Goal: Information Seeking & Learning: Learn about a topic

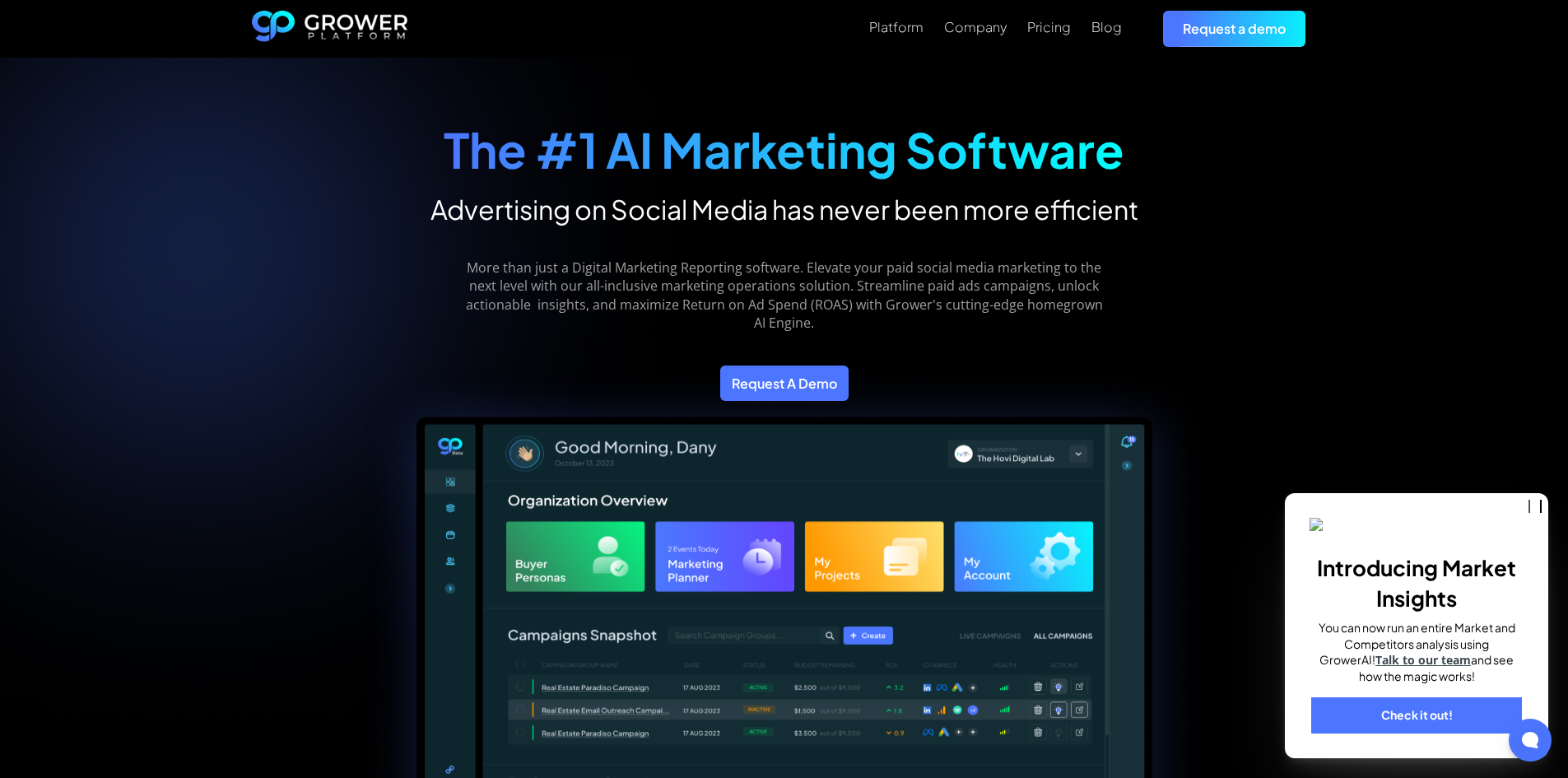
click at [1379, 175] on div "The #1 AI Marketing Software Advertising on Social Media has never been more ef…" at bounding box center [784, 741] width 1568 height 1369
click at [1439, 330] on div "The #1 AI Marketing Software Advertising on Social Media has never been more ef…" at bounding box center [784, 741] width 1568 height 1369
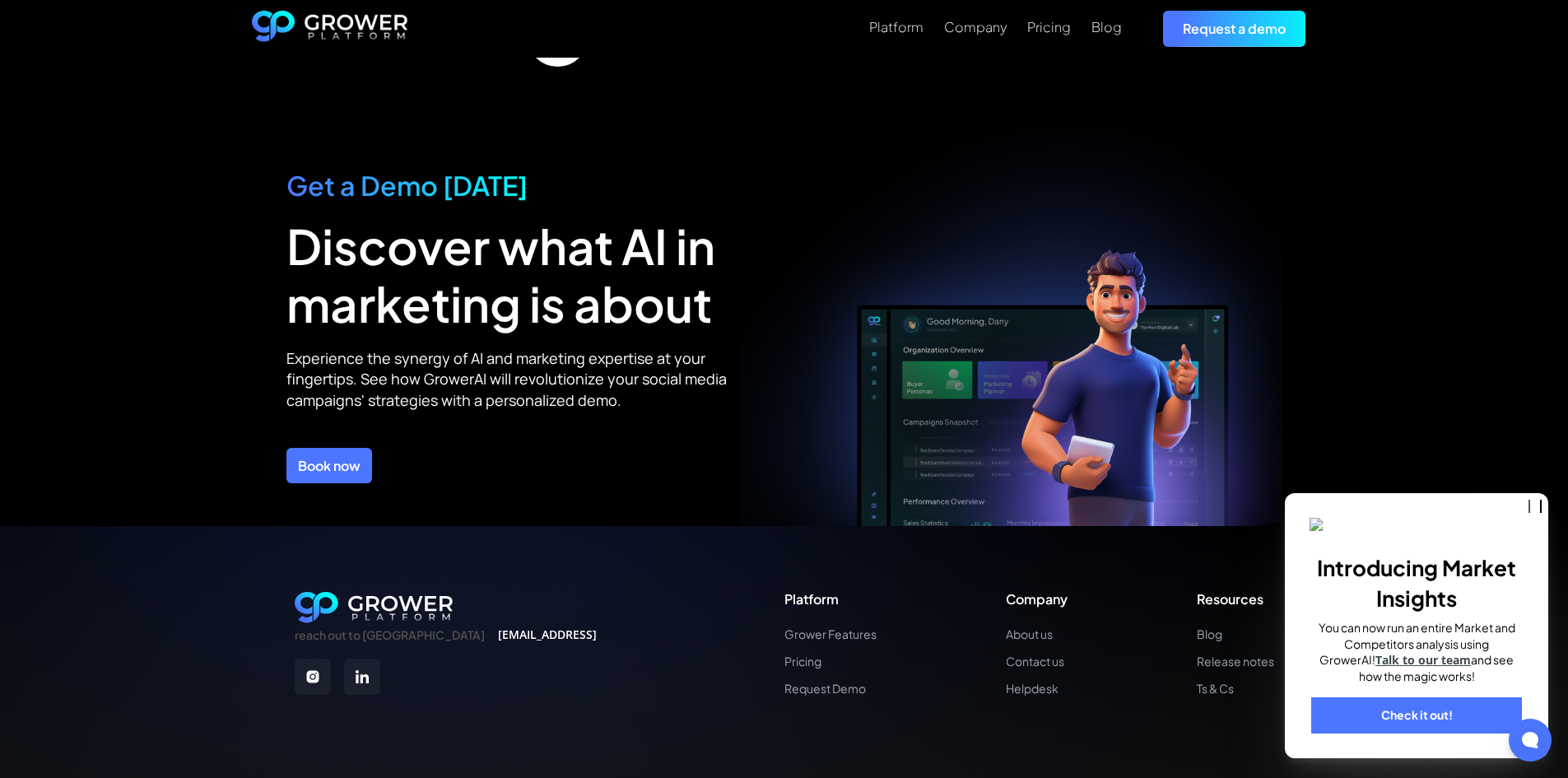
scroll to position [5812, 0]
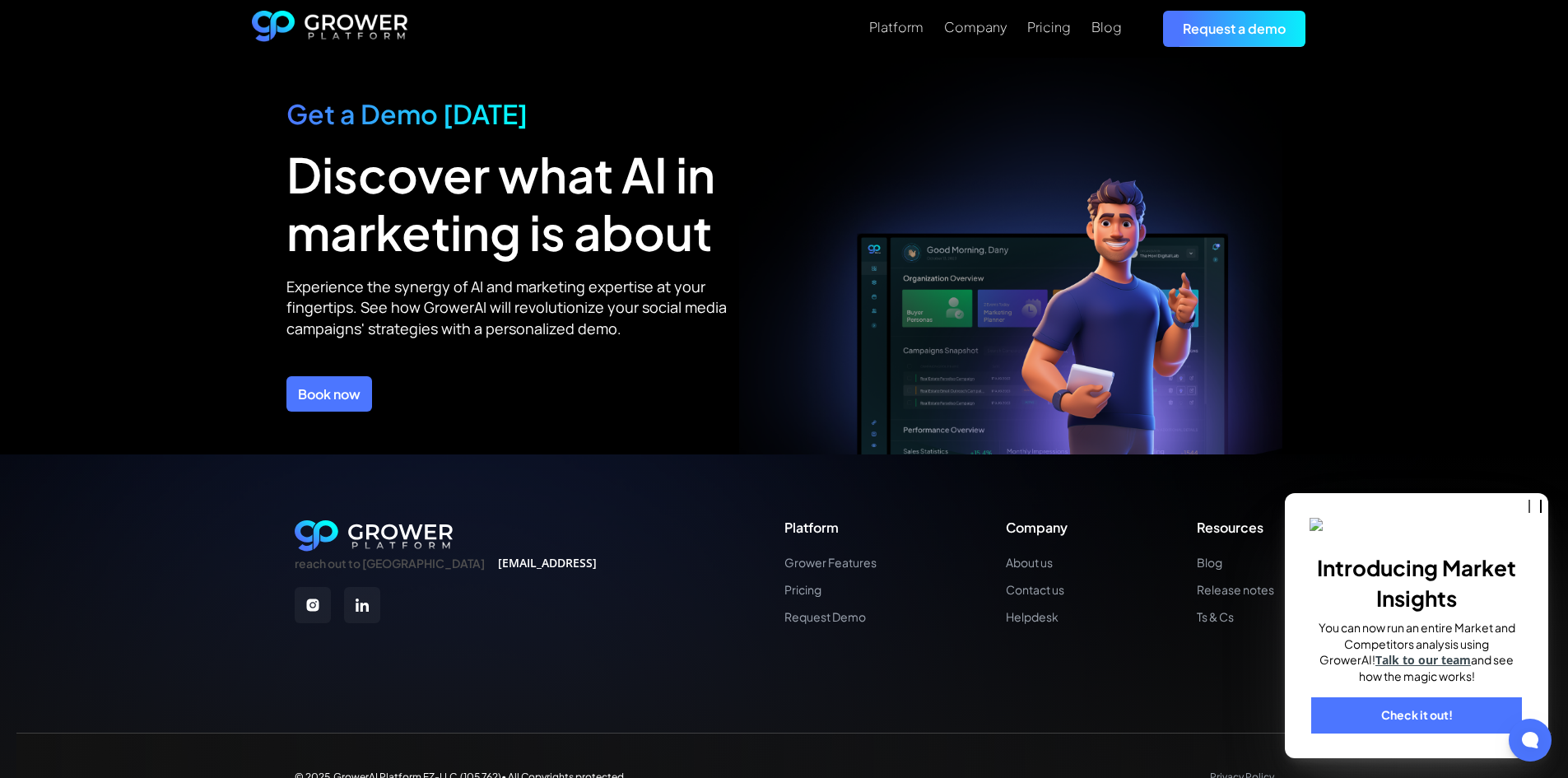
drag, startPoint x: 1389, startPoint y: 186, endPoint x: 1376, endPoint y: 197, distance: 17.0
click at [1389, 186] on div "Get a Demo [DATE] Discover what AI in marketing is about Experience the synergy…" at bounding box center [784, 255] width 1535 height 399
click at [228, 454] on div "reach out to us [EMAIL_ADDRESS] Platform Grower Features Pricing Request Demo C…" at bounding box center [784, 638] width 1568 height 367
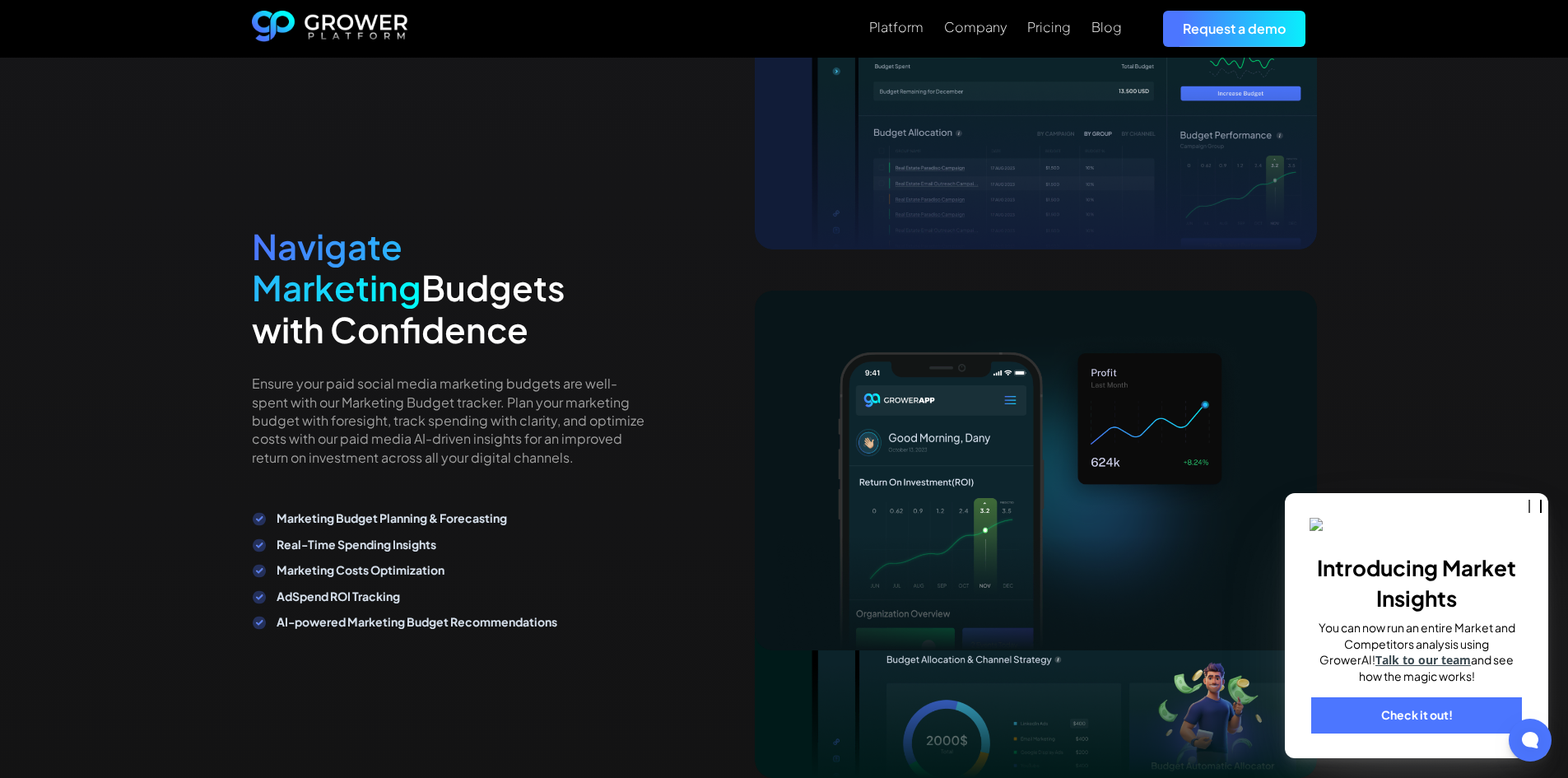
scroll to position [2848, 0]
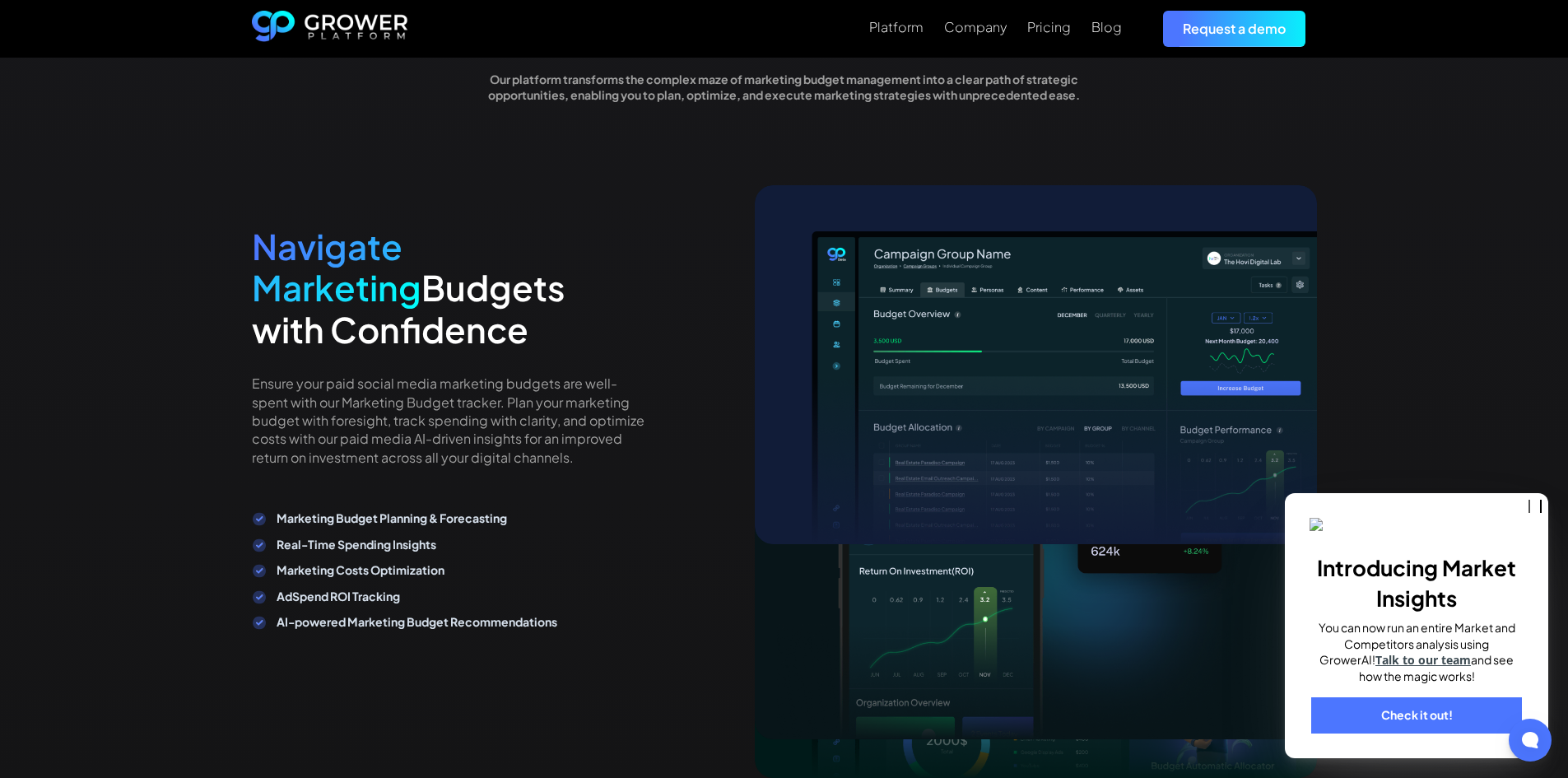
click at [1468, 359] on div "Maximize Social Media Advertising Streamline Marketing Budget Planning and Mana…" at bounding box center [784, 649] width 1568 height 1531
click at [665, 601] on div "Navigate Marketing Budgets with Confidence Ensure your paid social media market…" at bounding box center [784, 778] width 1065 height 1134
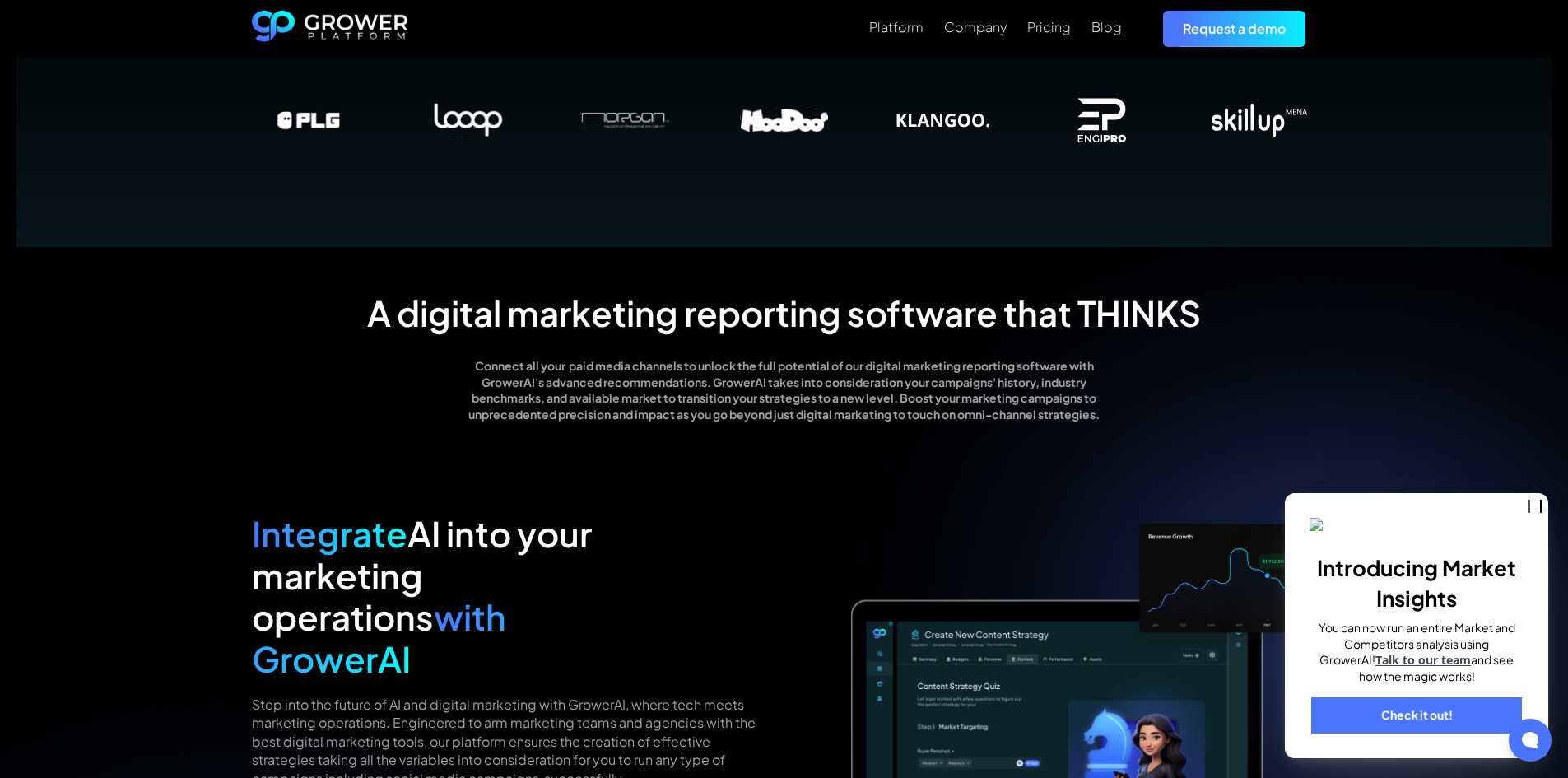
scroll to position [1153, 0]
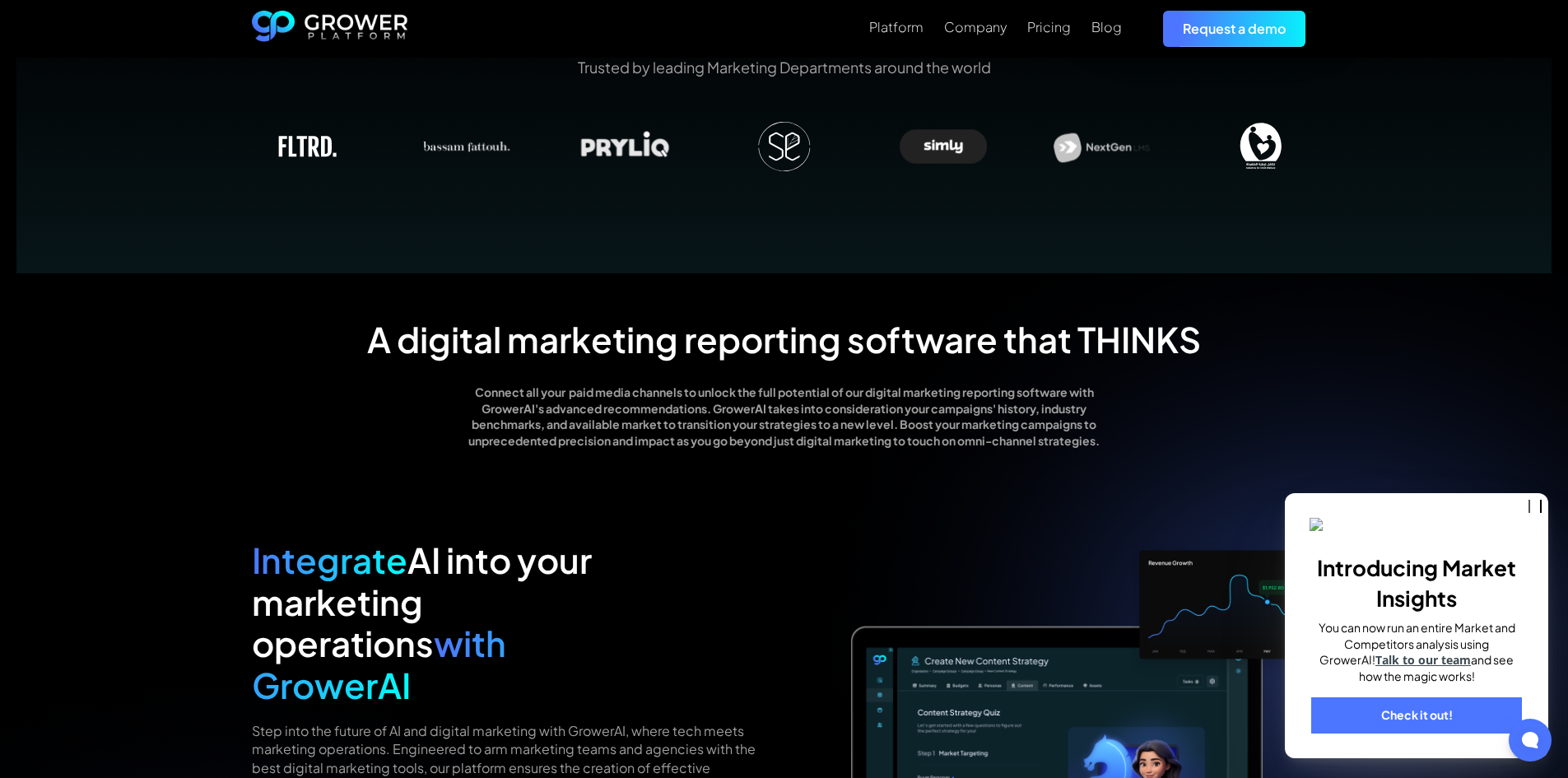
click at [1087, 392] on p "Connect all your paid media channels to unlock the full potential of our digita…" at bounding box center [784, 416] width 633 height 64
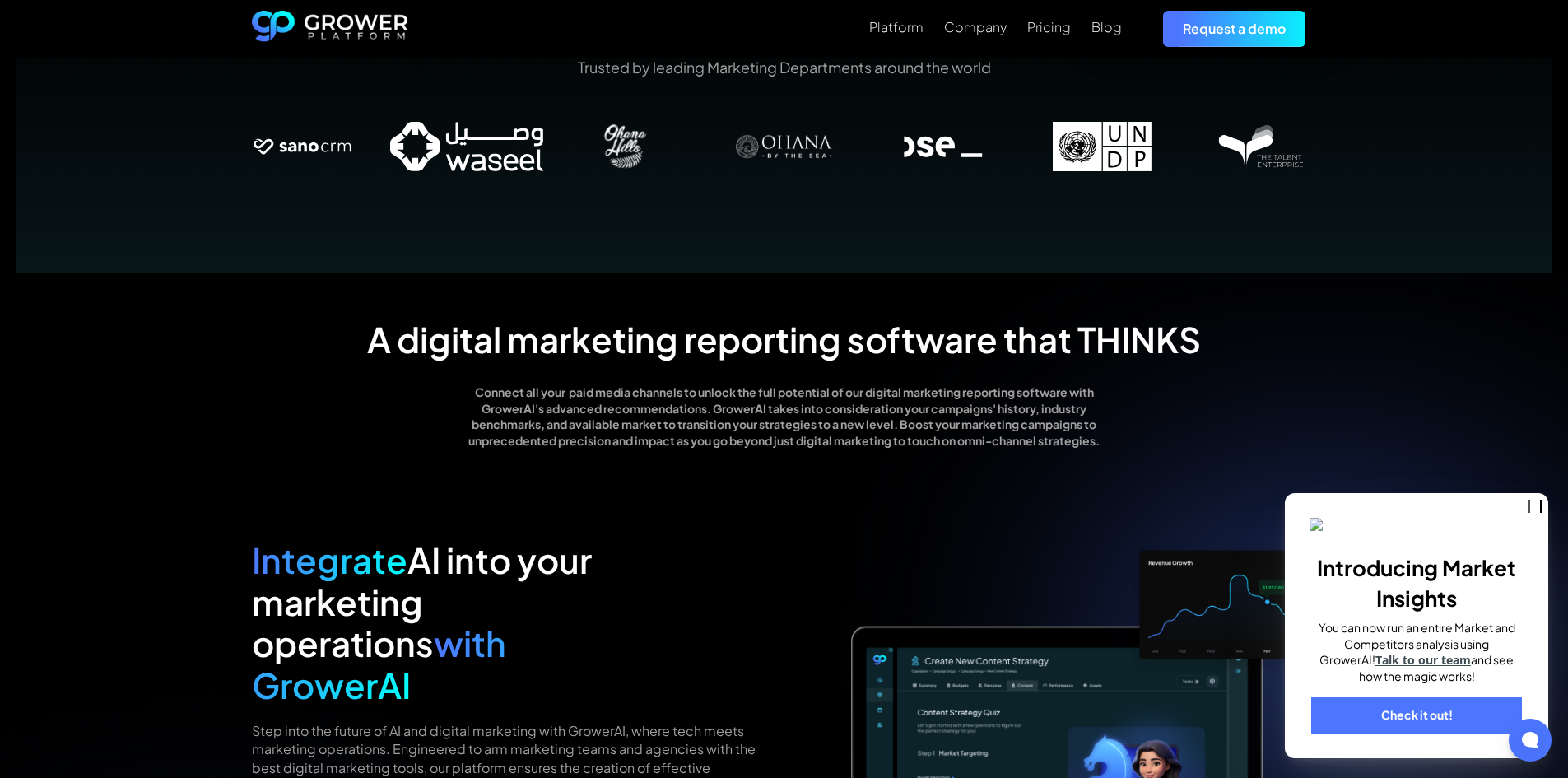
scroll to position [0, 0]
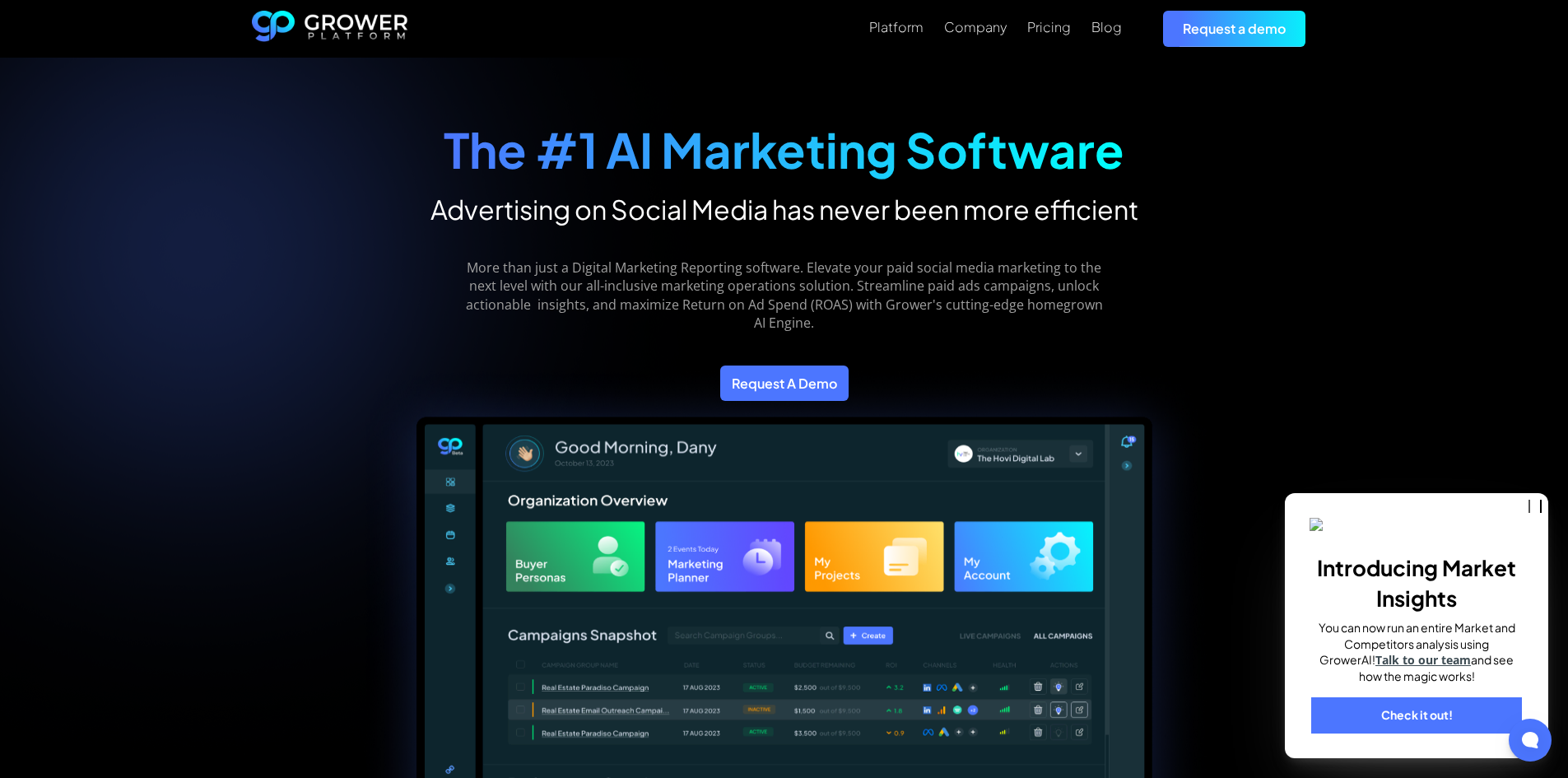
click at [1346, 110] on div "The #1 AI Marketing Software Advertising on Social Media has never been more ef…" at bounding box center [784, 741] width 1568 height 1369
